Goal: Task Accomplishment & Management: Complete application form

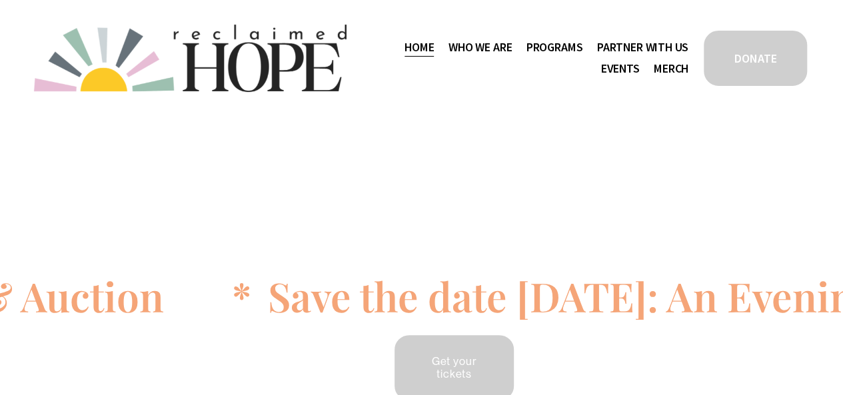
click at [649, 44] on span "Partner With Us" at bounding box center [642, 47] width 91 height 19
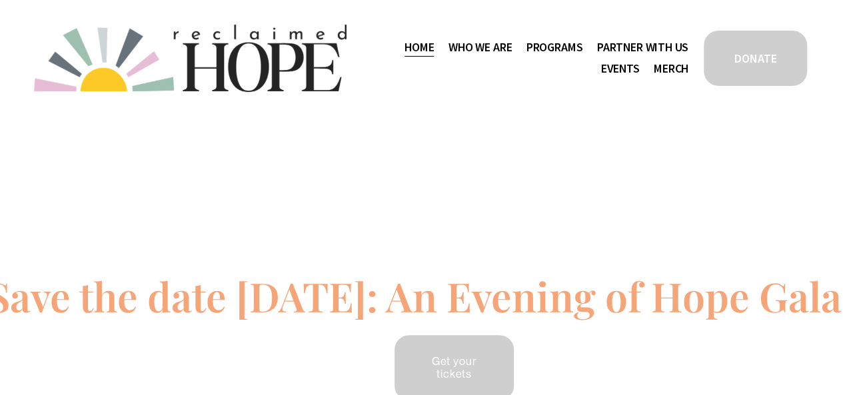
click at [0, 0] on span "Work With Us" at bounding box center [0, 0] width 0 height 0
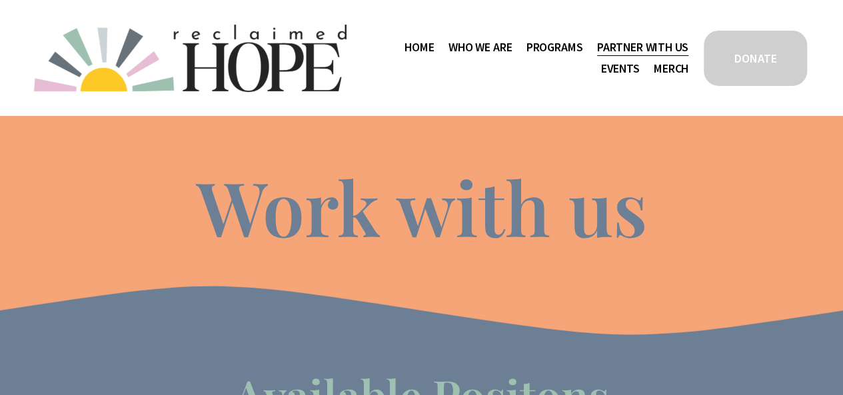
drag, startPoint x: 267, startPoint y: 2, endPoint x: 73, endPoint y: 191, distance: 271.0
click at [73, 191] on div "Work with us" at bounding box center [421, 201] width 843 height 113
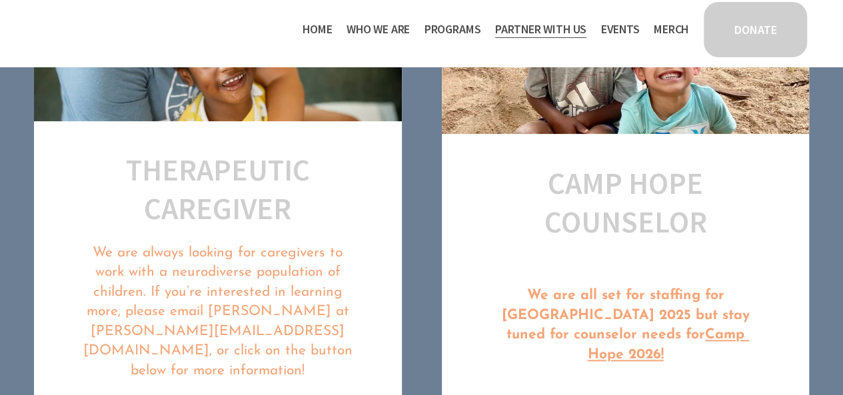
scroll to position [667, 0]
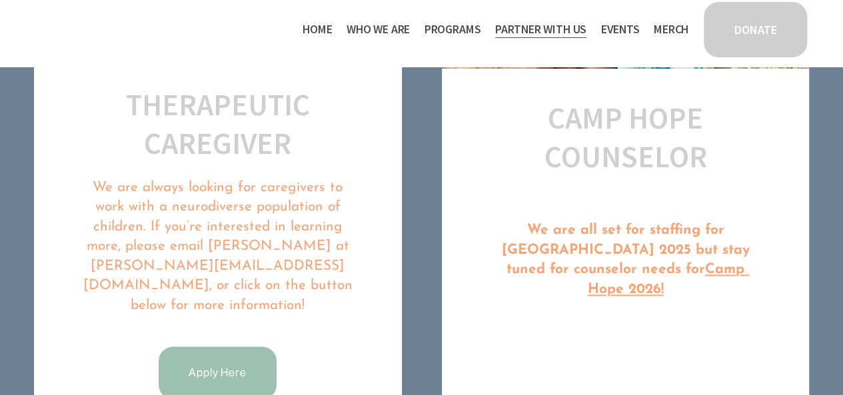
click at [216, 353] on link "Apply Here" at bounding box center [217, 373] width 121 height 57
